Goal: Information Seeking & Learning: Learn about a topic

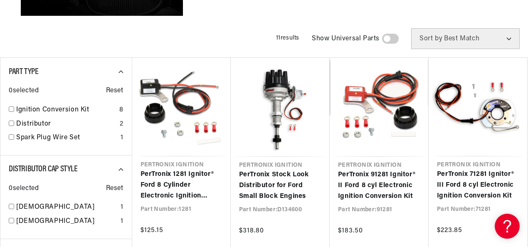
scroll to position [291, 0]
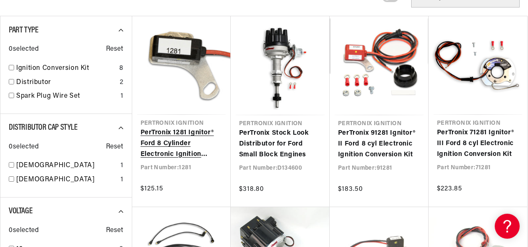
click at [162, 138] on link "PerTronix 1281 Ignitor® Ford 8 Cylinder Electronic Ignition Conversion Kit" at bounding box center [181, 144] width 82 height 32
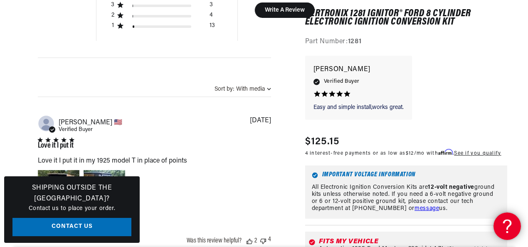
click at [501, 221] on icon at bounding box center [505, 225] width 12 height 62
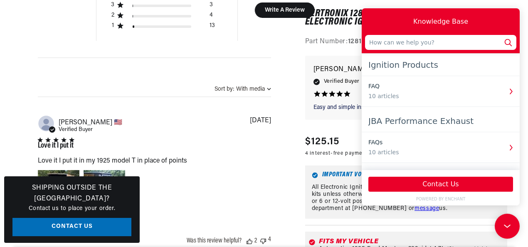
click at [484, 22] on div "Knowledge Base" at bounding box center [440, 22] width 151 height 20
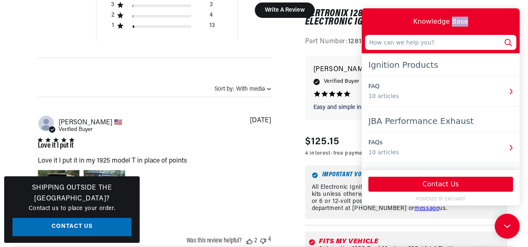
click at [484, 22] on div "Knowledge Base" at bounding box center [440, 22] width 151 height 20
click at [504, 224] on icon at bounding box center [507, 226] width 12 height 62
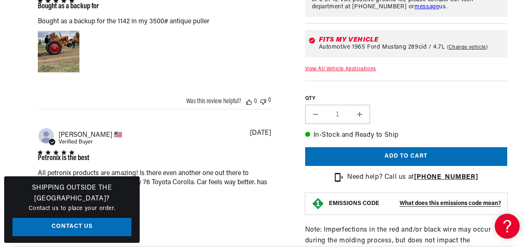
scroll to position [0, 252]
click at [331, 68] on link "View All Vehicle Applications" at bounding box center [340, 68] width 71 height 5
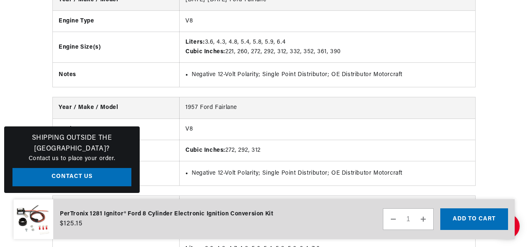
scroll to position [4584, 0]
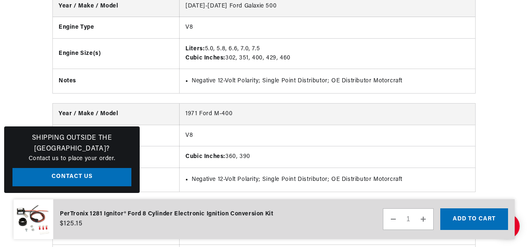
drag, startPoint x: 527, startPoint y: 65, endPoint x: 530, endPoint y: 6, distance: 59.1
drag, startPoint x: 527, startPoint y: 64, endPoint x: 521, endPoint y: 6, distance: 58.9
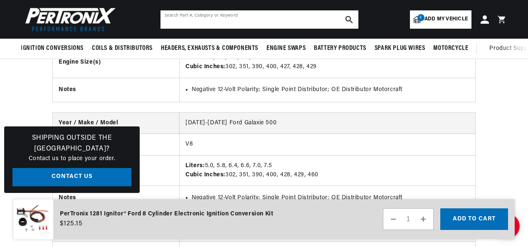
click at [197, 22] on input "text" at bounding box center [259, 19] width 198 height 18
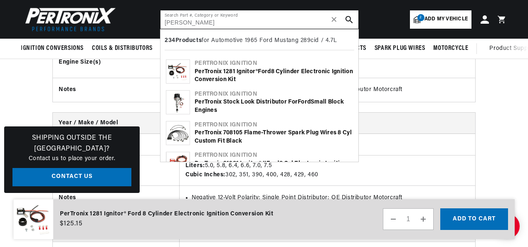
type input "[PERSON_NAME]"
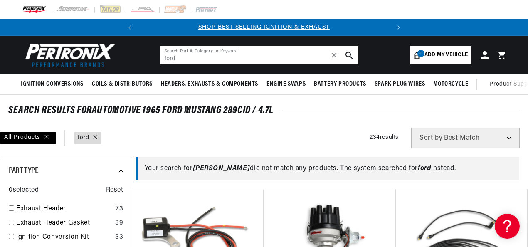
click at [184, 60] on input "ford" at bounding box center [259, 55] width 198 height 18
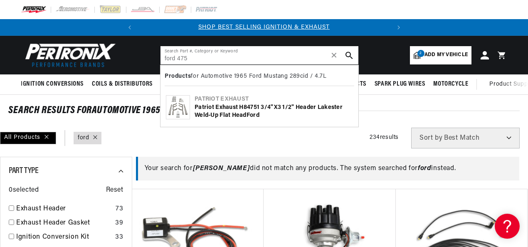
type input "ford 475"
